Goal: Information Seeking & Learning: Learn about a topic

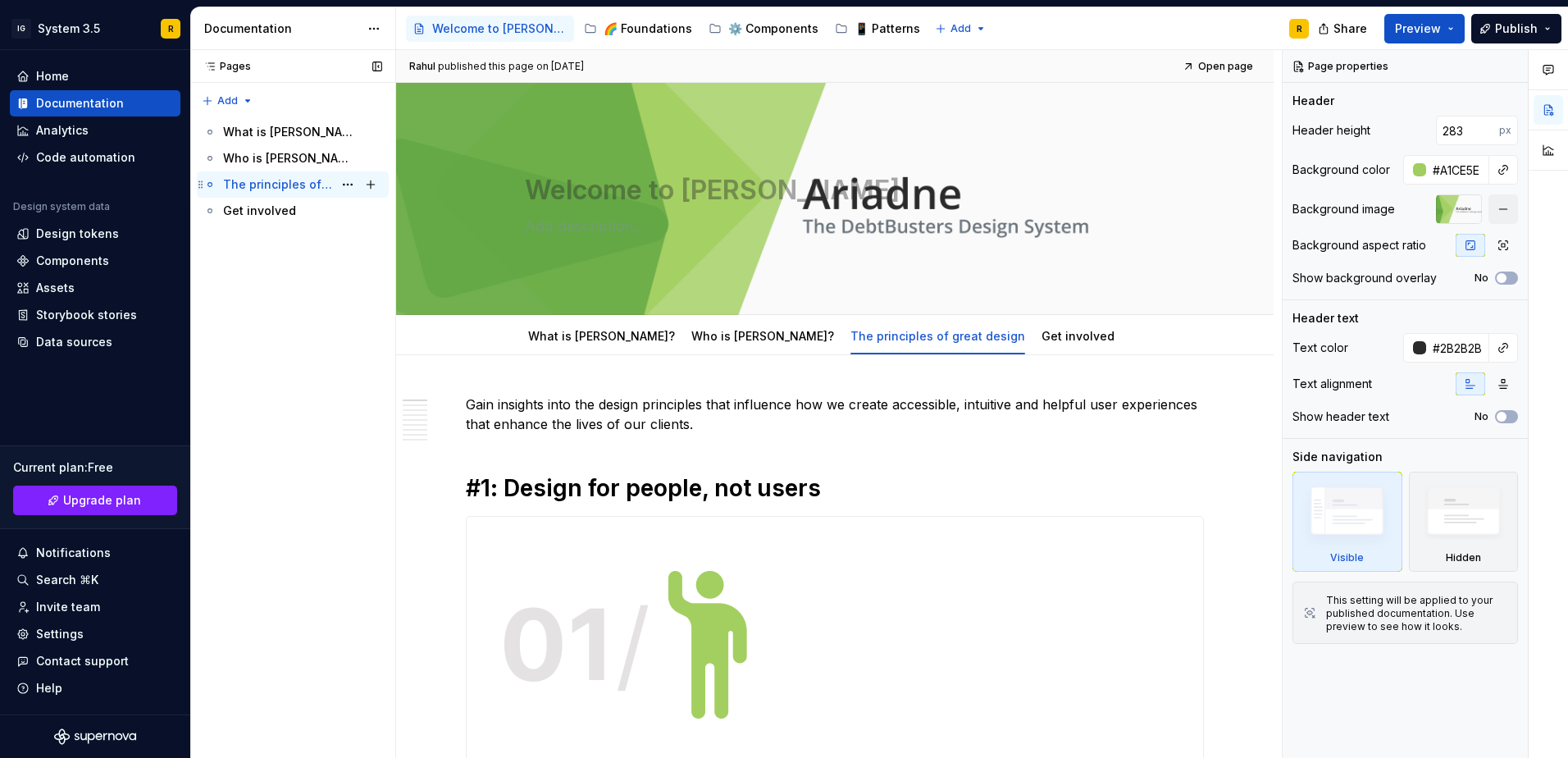
click at [284, 184] on div "The principles of great design" at bounding box center [279, 184] width 110 height 17
click at [309, 140] on div "What is Ariadne?" at bounding box center [303, 131] width 159 height 23
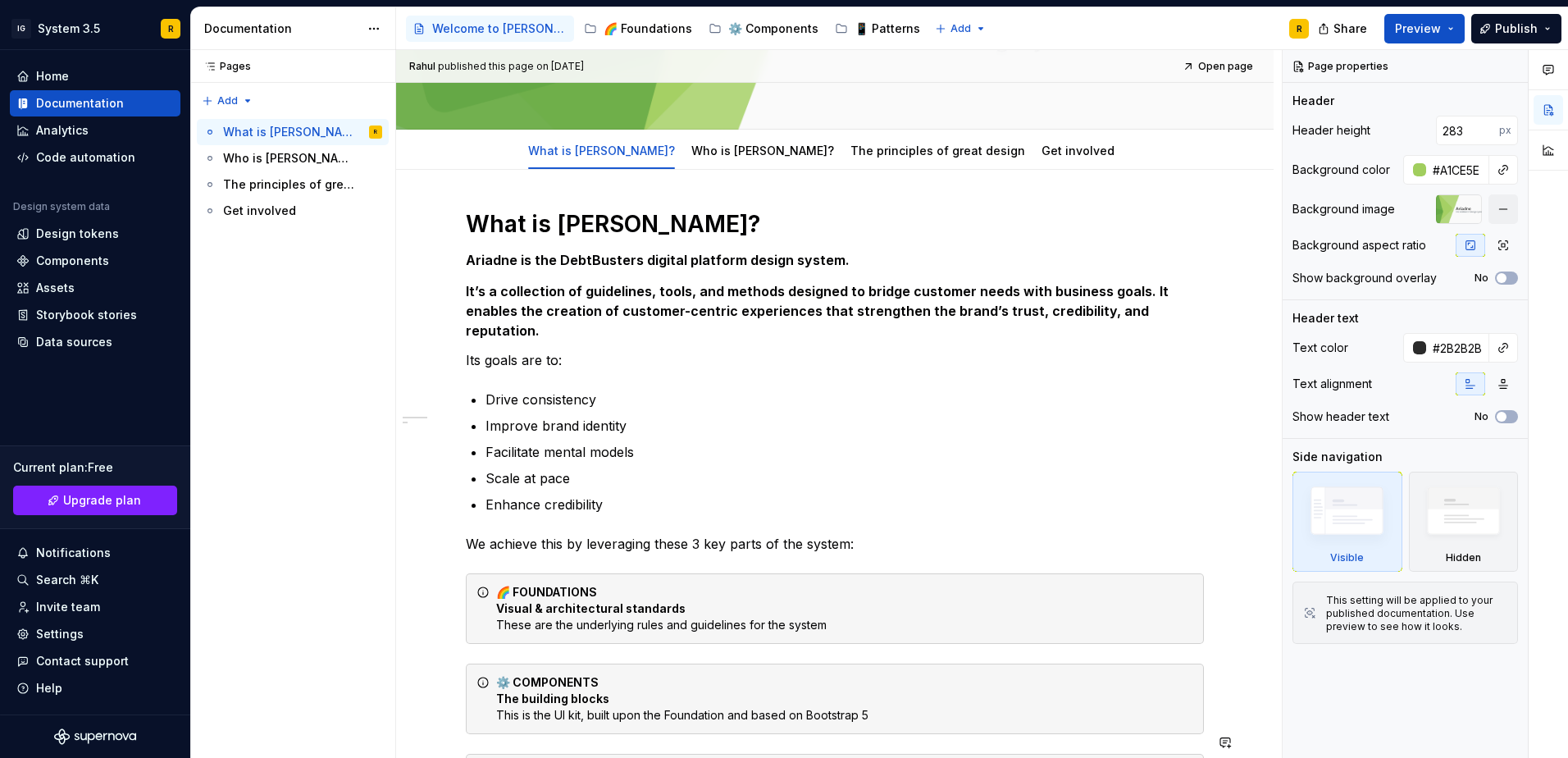
scroll to position [164, 0]
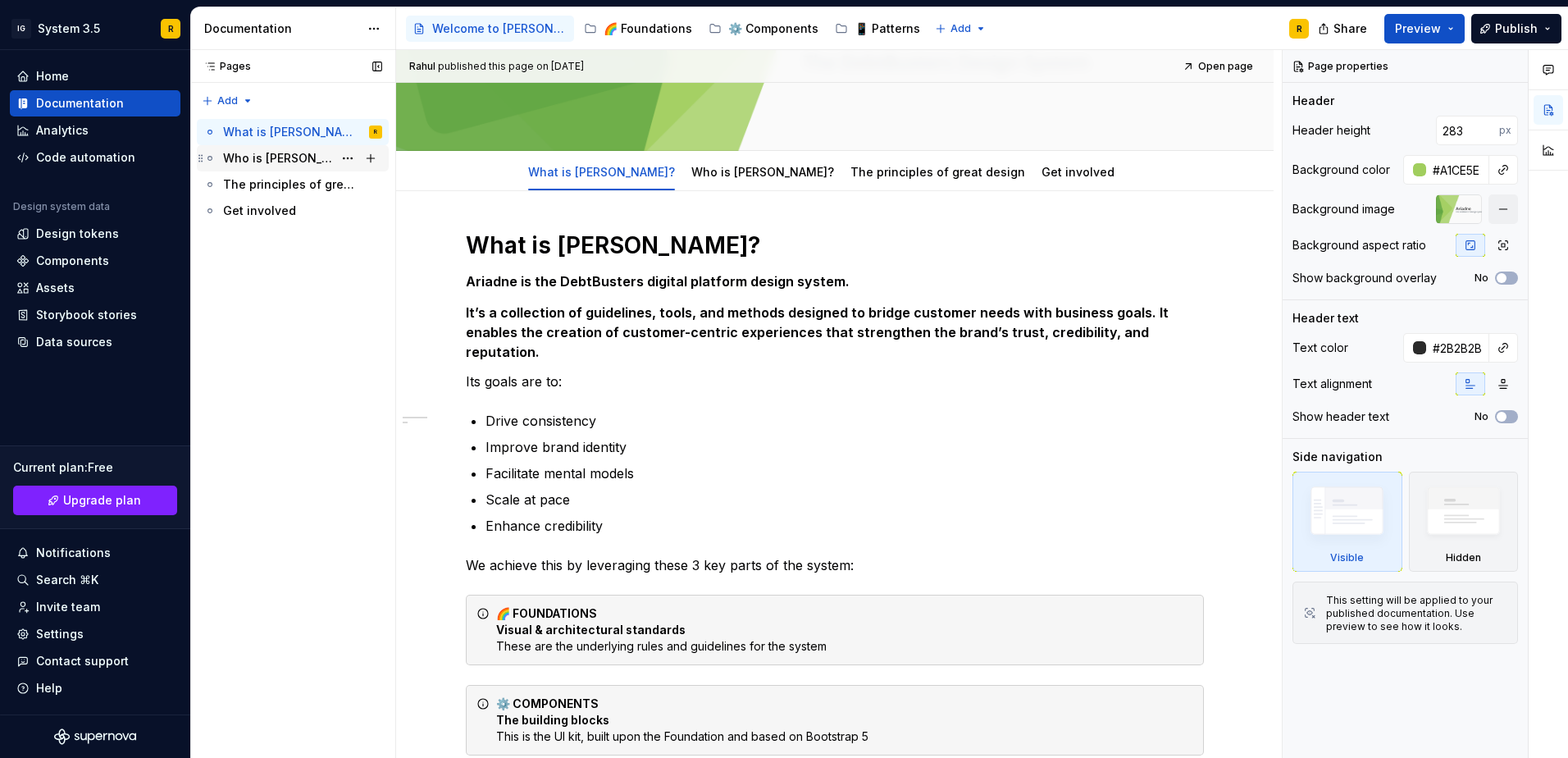
click at [300, 162] on div "Who is Ariadne?" at bounding box center [279, 158] width 110 height 17
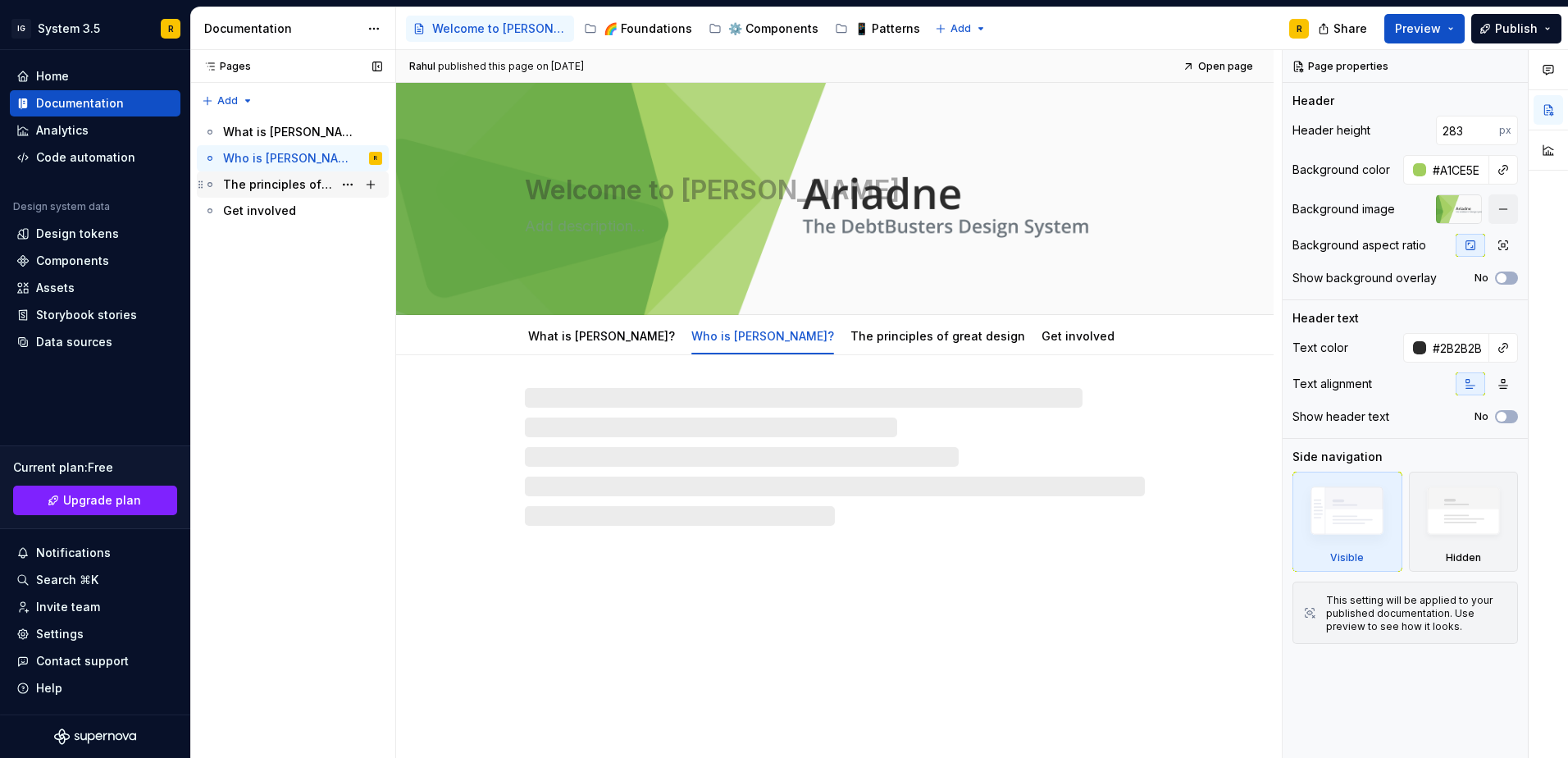
click at [299, 183] on div "The principles of great design" at bounding box center [279, 184] width 110 height 17
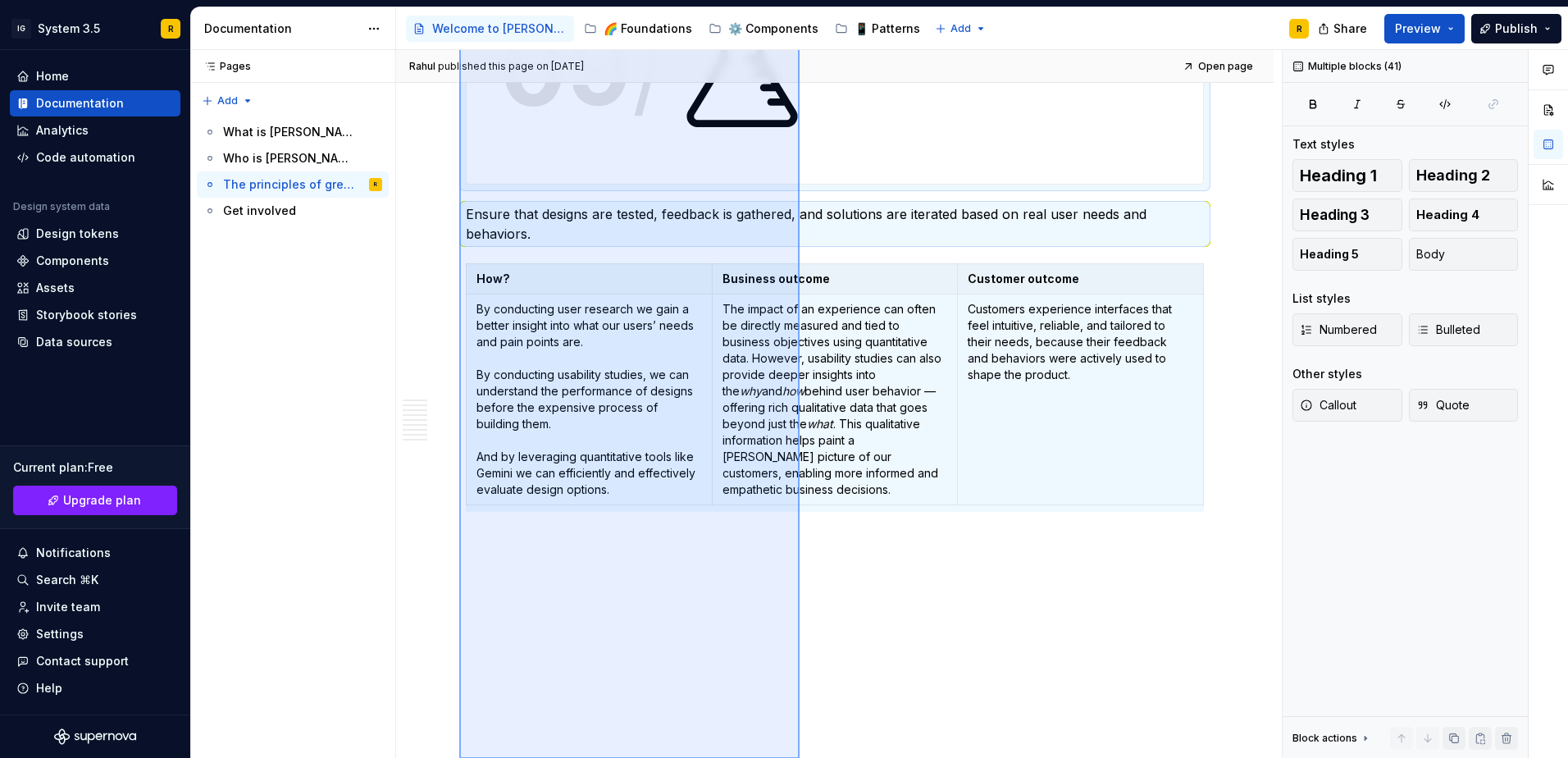
scroll to position [5274, 0]
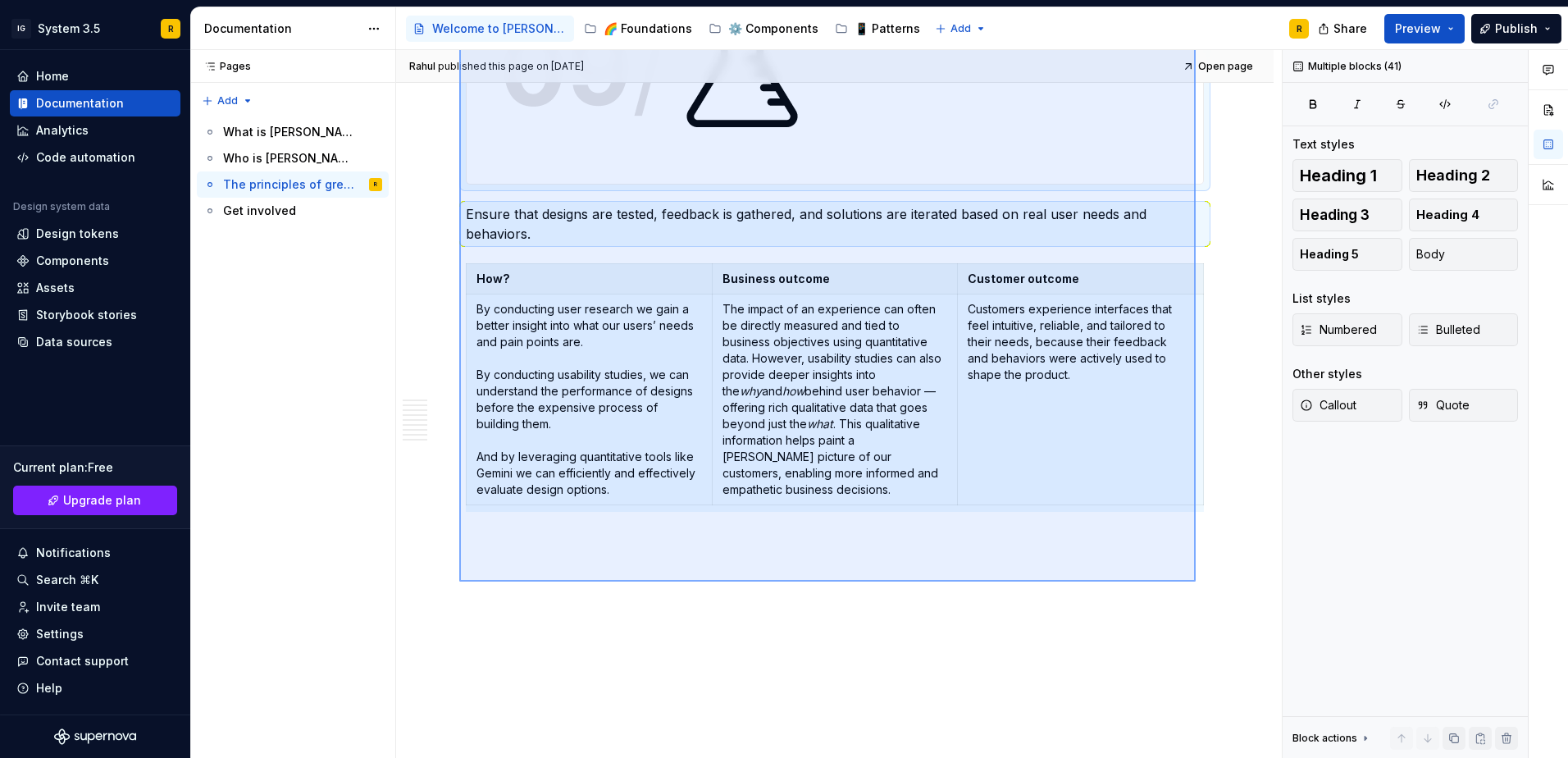
drag, startPoint x: 460, startPoint y: 327, endPoint x: 1196, endPoint y: 582, distance: 778.9
click at [1196, 582] on div "Rahul published this page on May 30, 2025 Open page Welcome to Ariadne Edit hea…" at bounding box center [839, 405] width 886 height 709
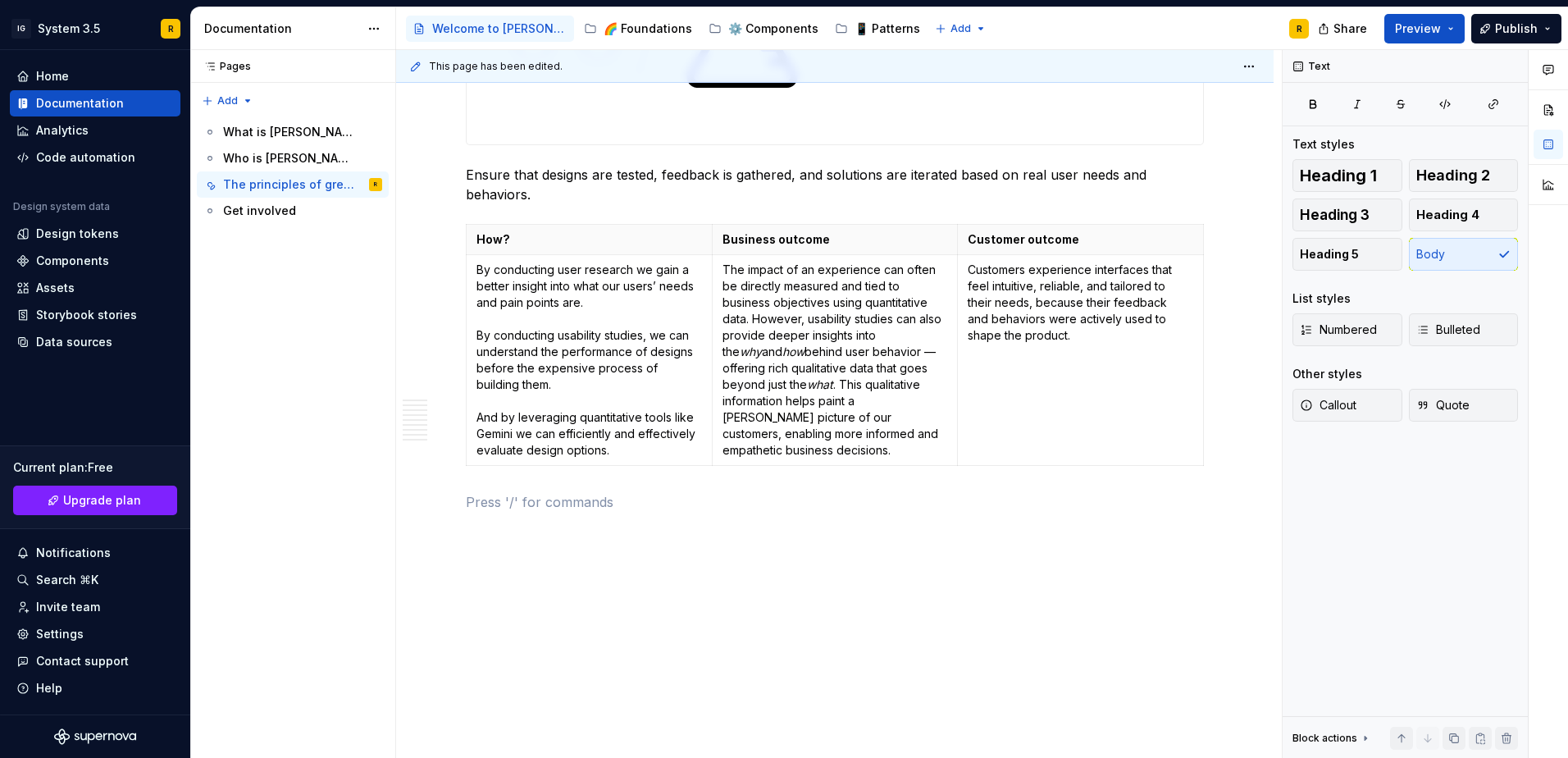
scroll to position [5203, 0]
type textarea "*"
